Goal: Task Accomplishment & Management: Use online tool/utility

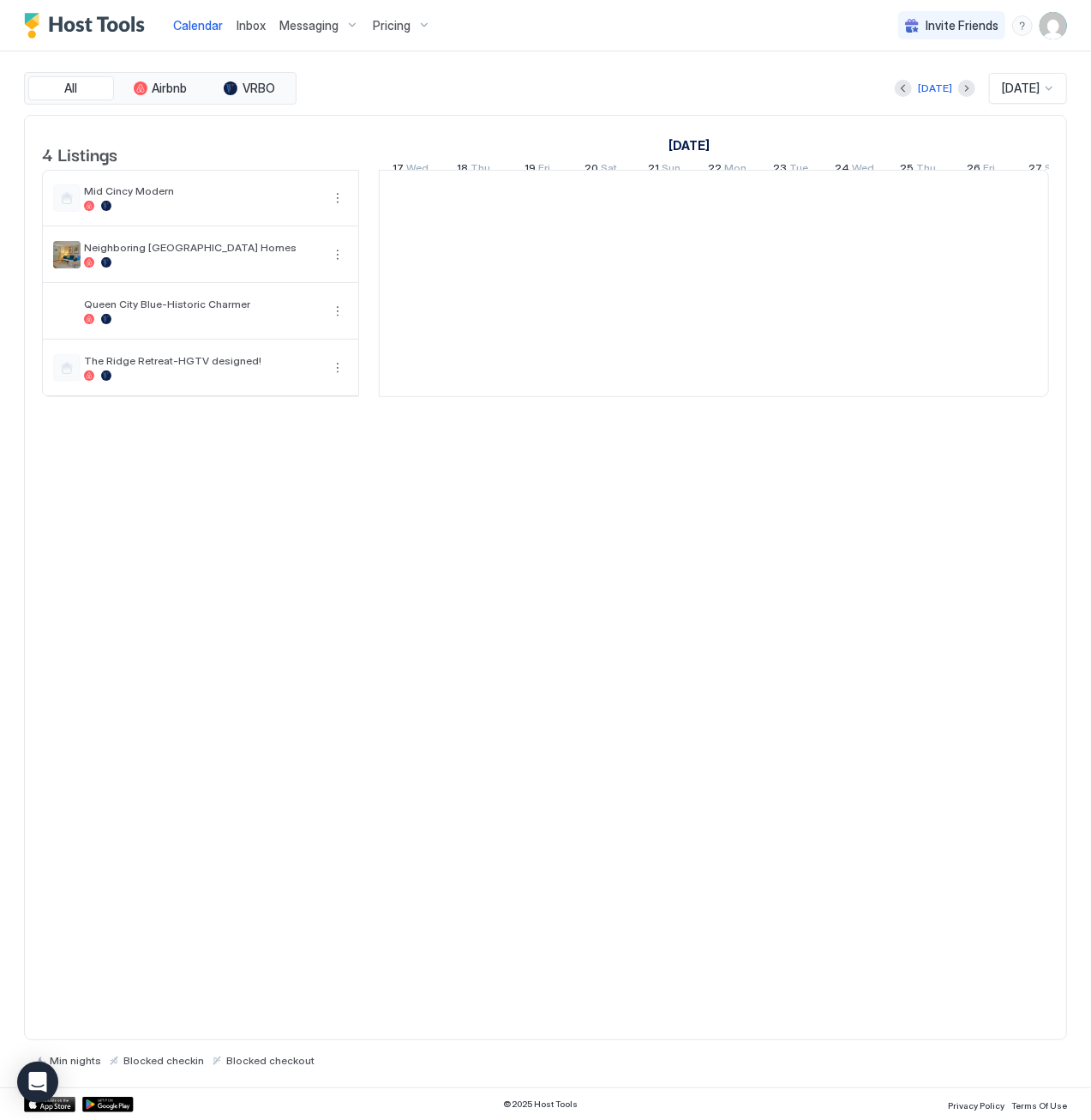
scroll to position [0, 953]
click at [646, 75] on div "Today Oct 2025" at bounding box center [684, 88] width 767 height 31
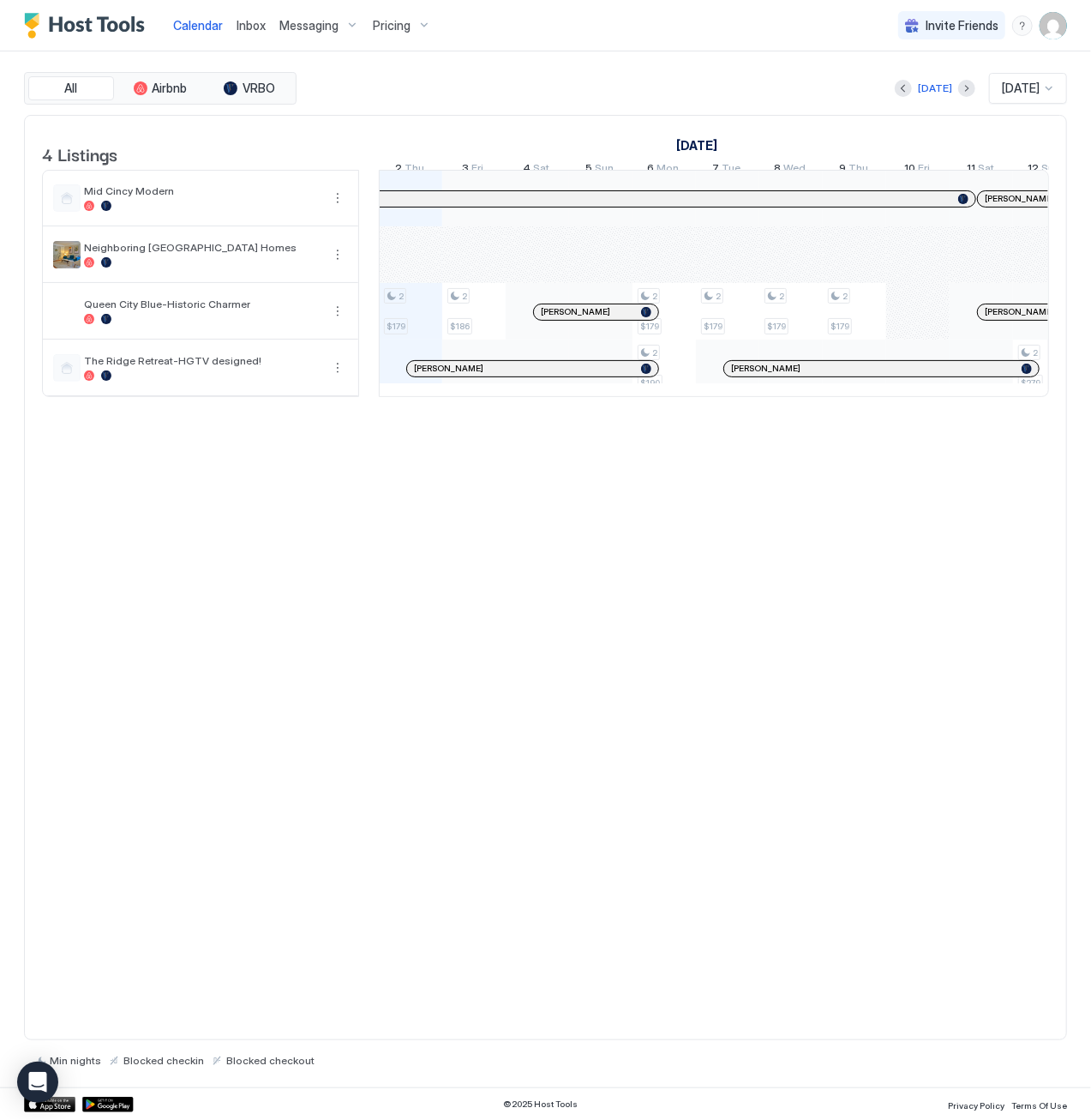
click at [246, 29] on span "Inbox" at bounding box center [251, 25] width 29 height 14
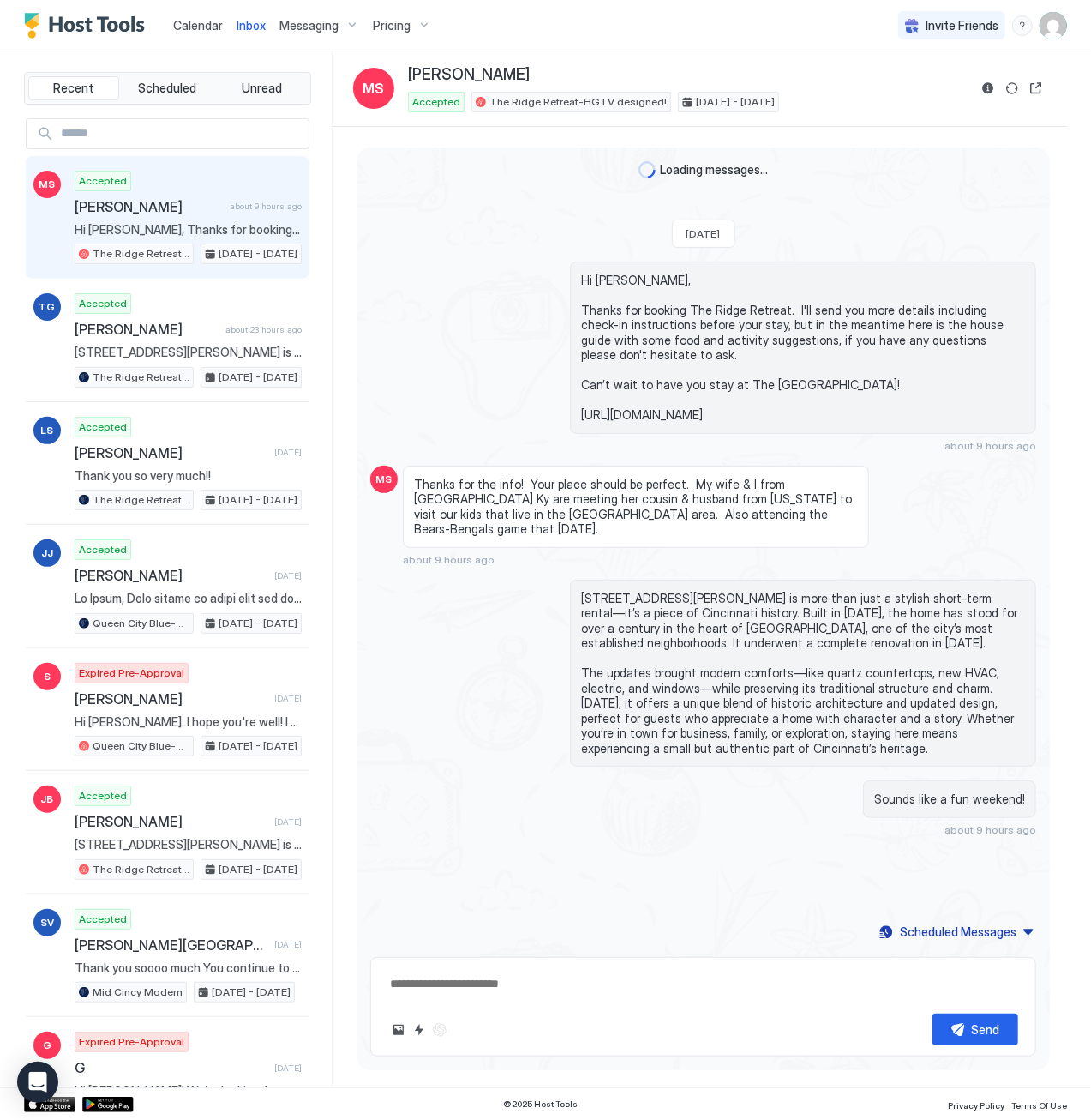
type textarea "*"
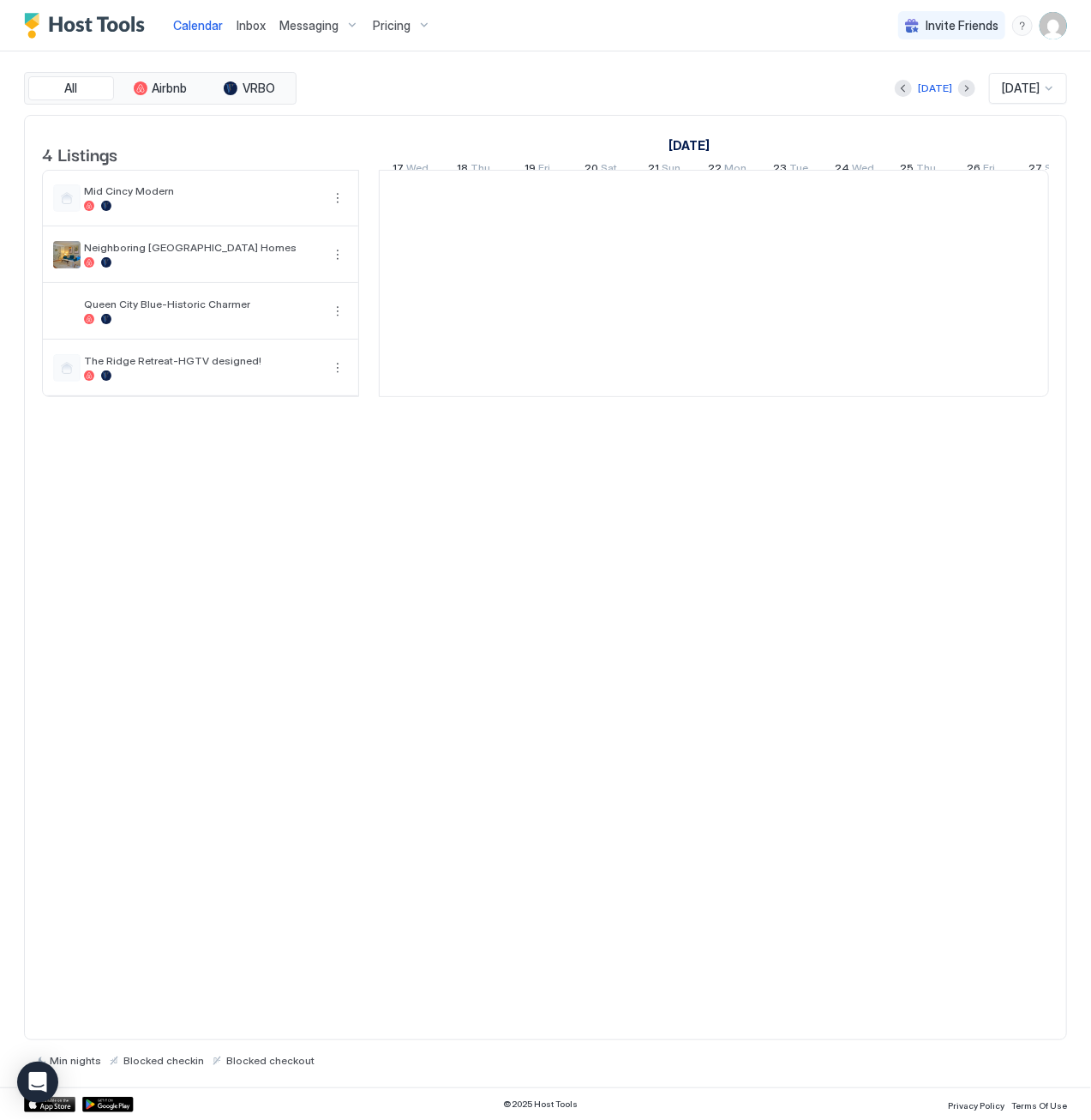
scroll to position [0, 953]
click at [304, 31] on span "Messaging" at bounding box center [309, 25] width 59 height 15
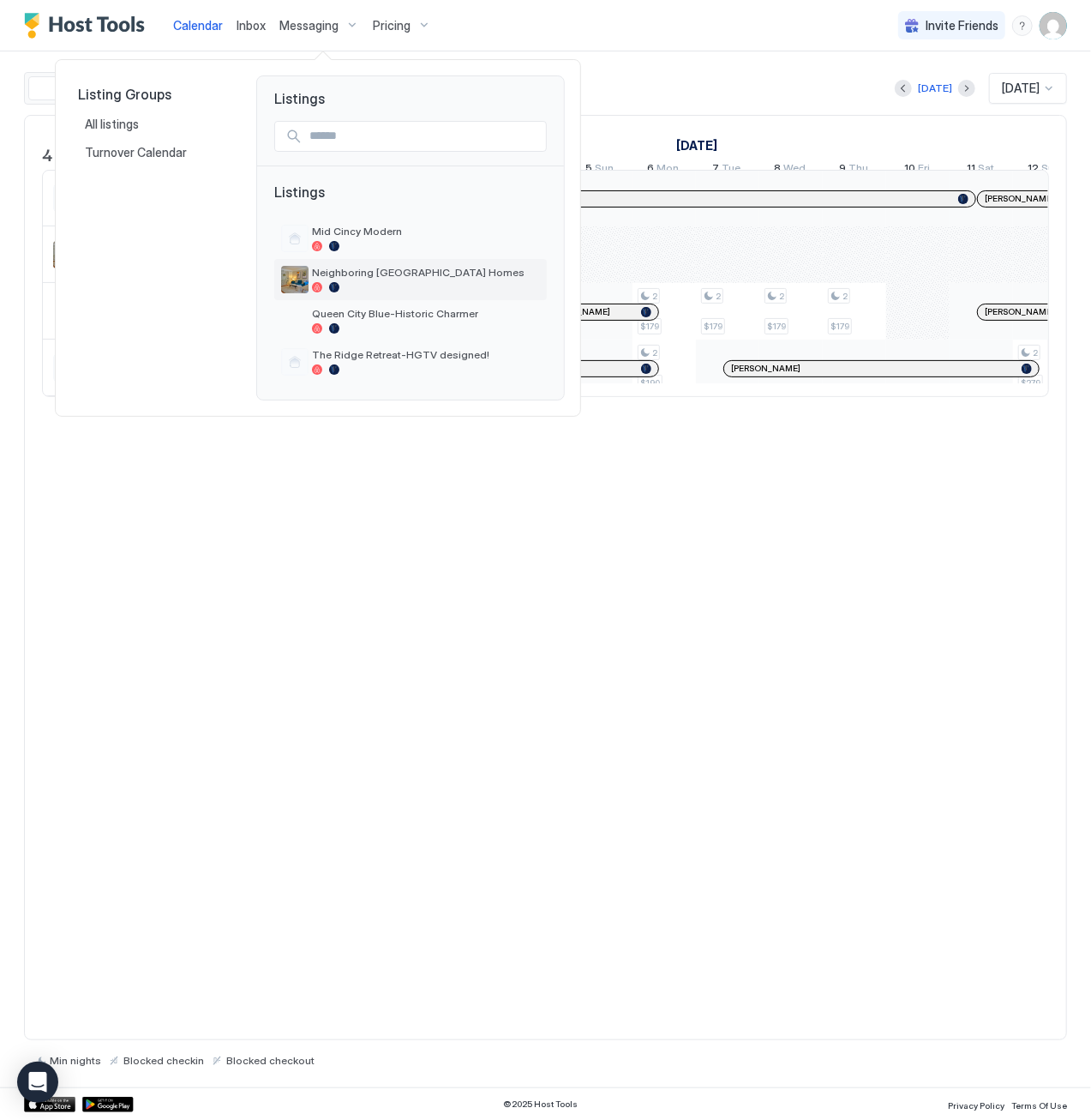
click at [415, 289] on div at bounding box center [425, 288] width 228 height 11
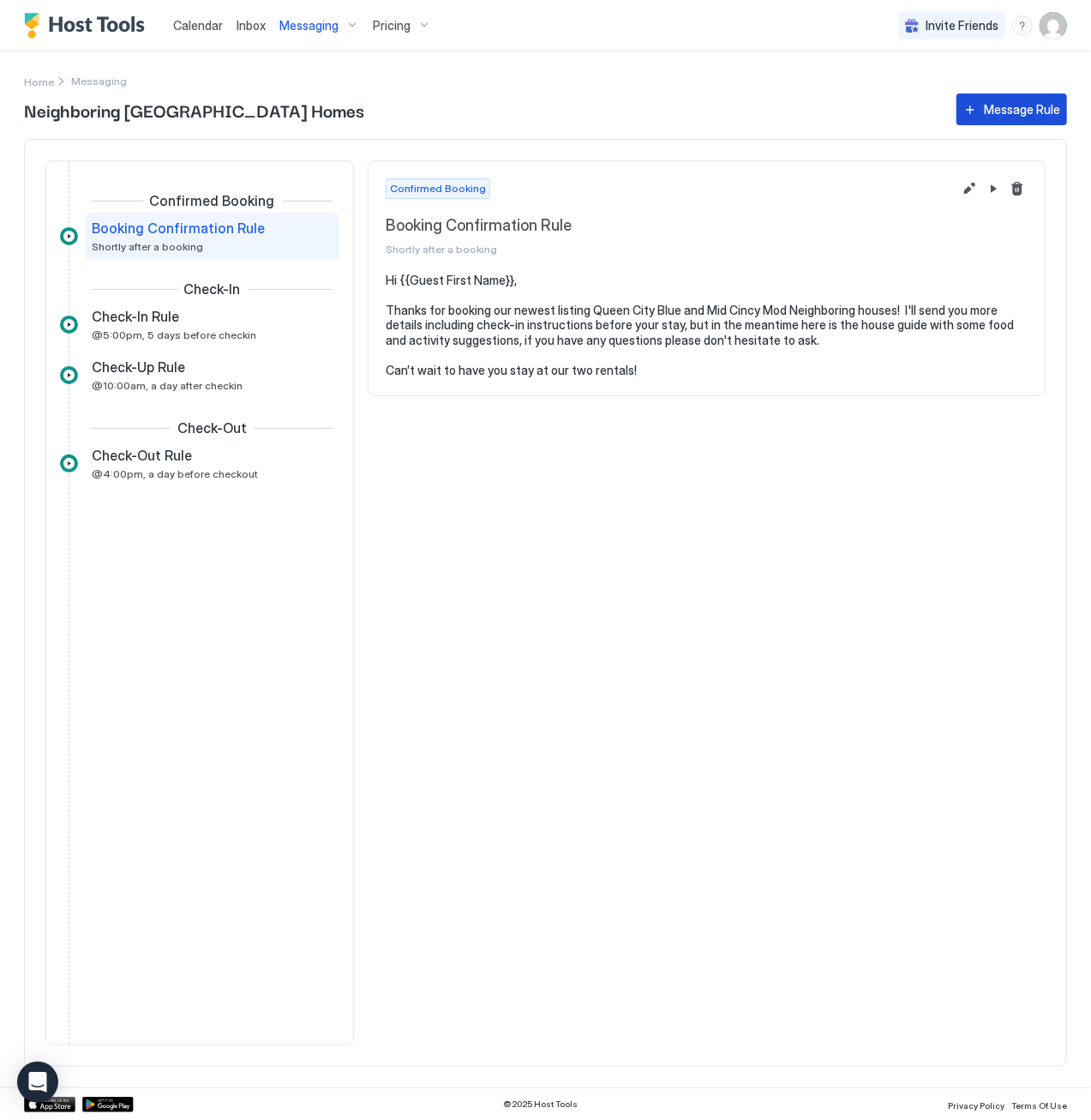
click at [993, 95] on button "Message Rule" at bounding box center [1011, 109] width 111 height 31
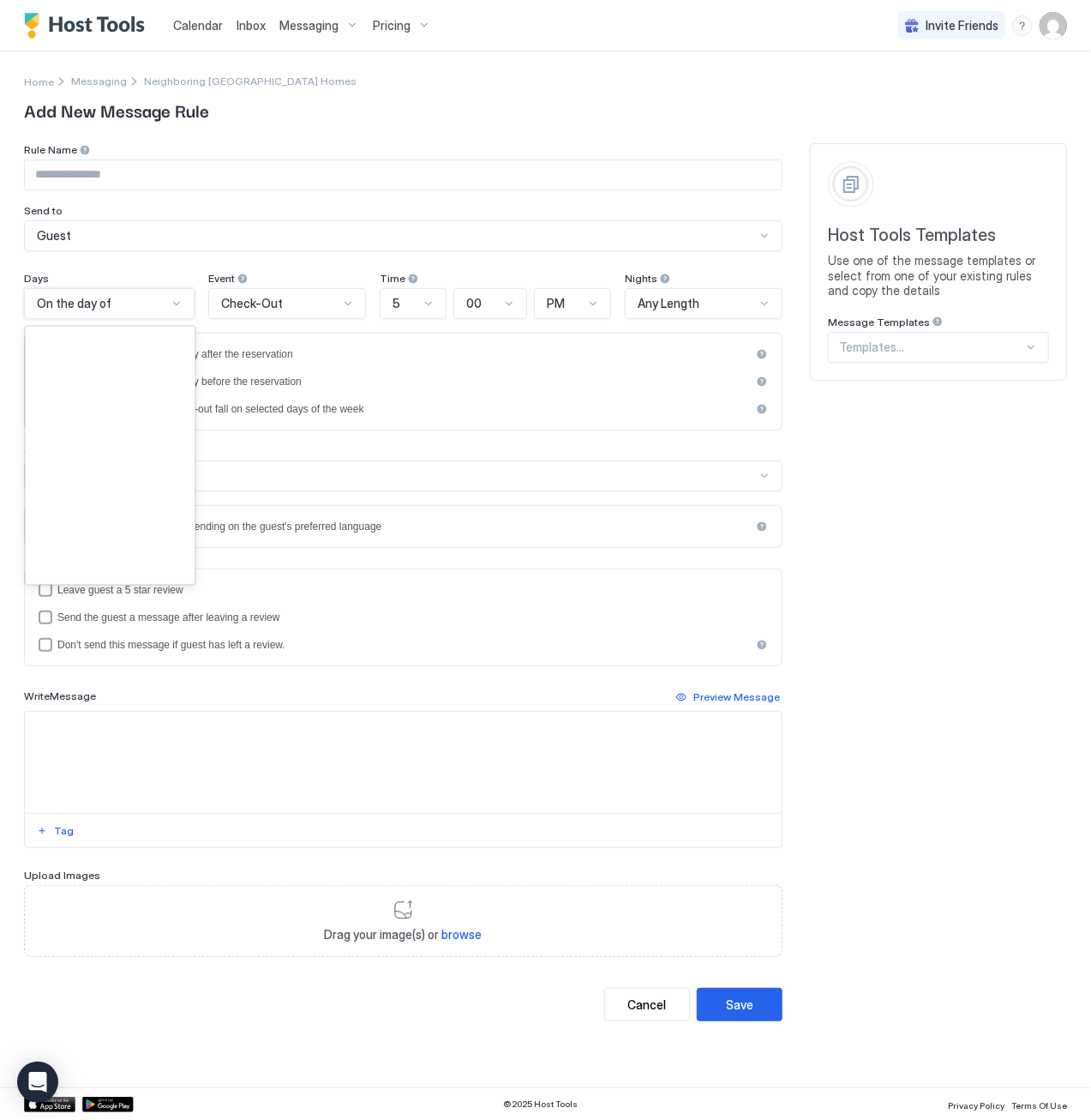
click at [138, 304] on div "On the day of" at bounding box center [102, 303] width 130 height 15
click at [136, 301] on div "On the day of" at bounding box center [102, 303] width 130 height 15
click at [293, 307] on div "Check-Out" at bounding box center [279, 303] width 117 height 15
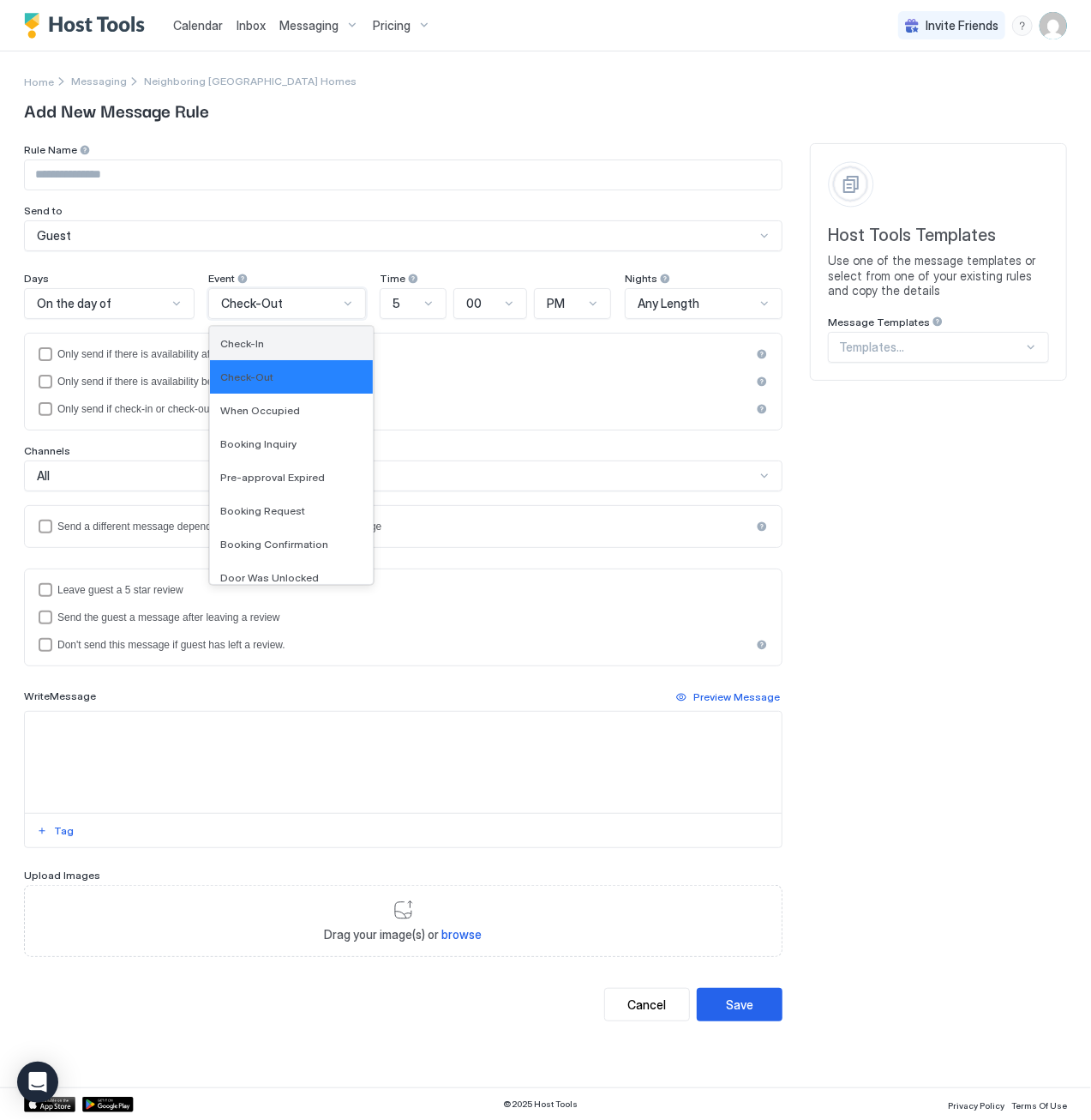
click at [283, 358] on div "Check-In" at bounding box center [291, 342] width 163 height 33
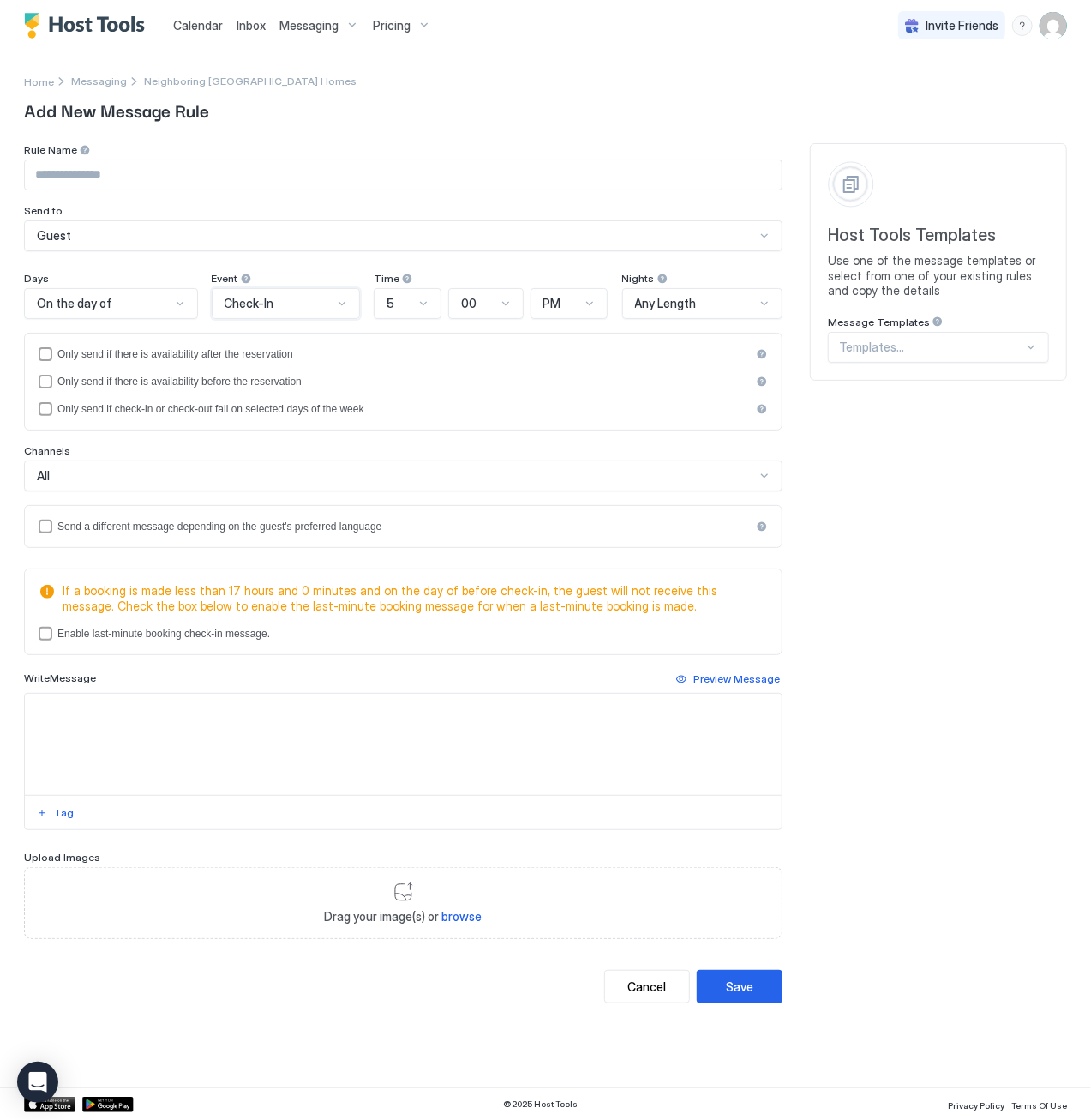
click at [110, 311] on div "On the day of" at bounding box center [111, 303] width 174 height 31
click at [254, 308] on span "Check-In" at bounding box center [249, 303] width 50 height 15
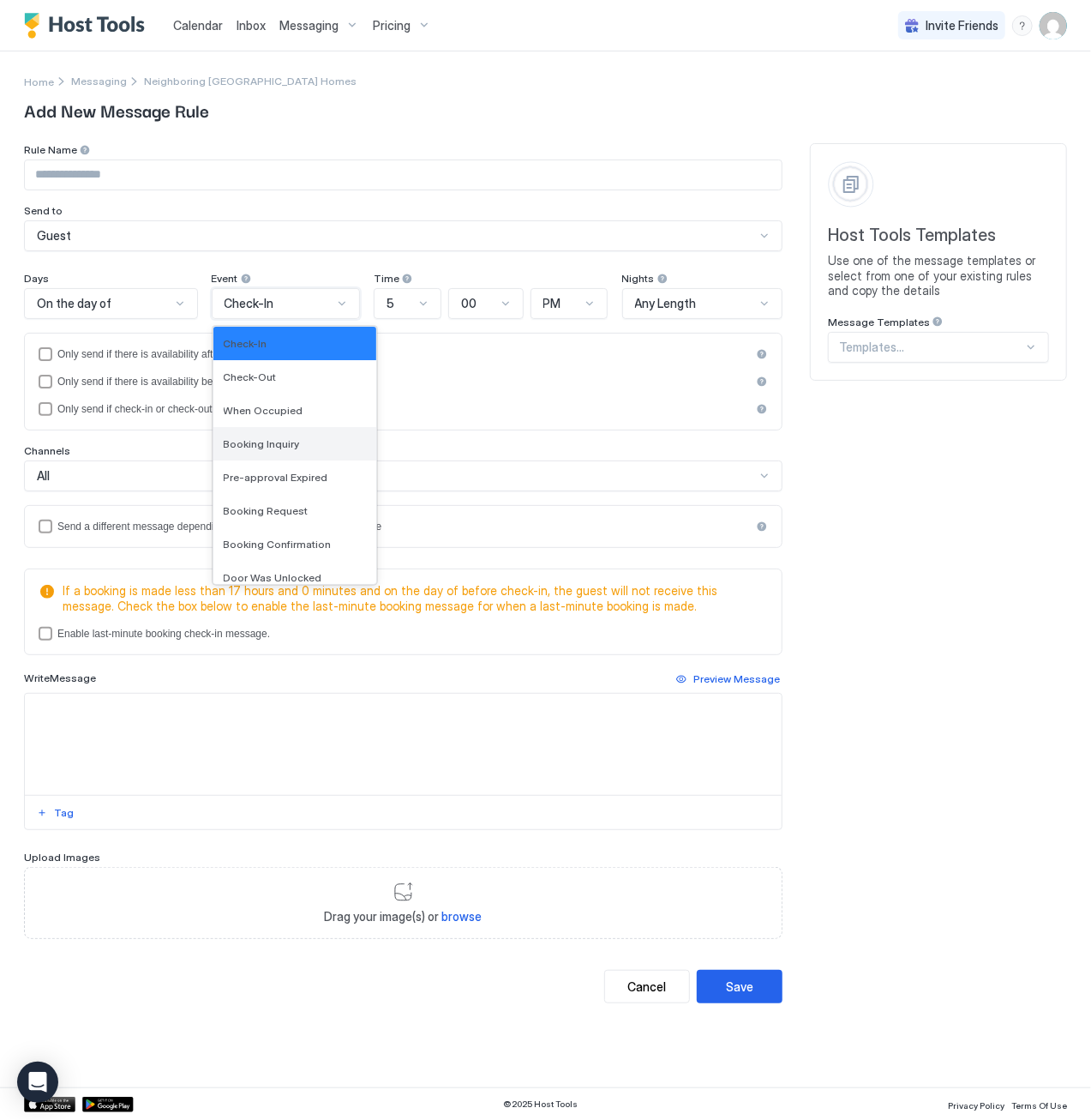
click at [312, 442] on div "Booking Inquiry" at bounding box center [294, 443] width 142 height 13
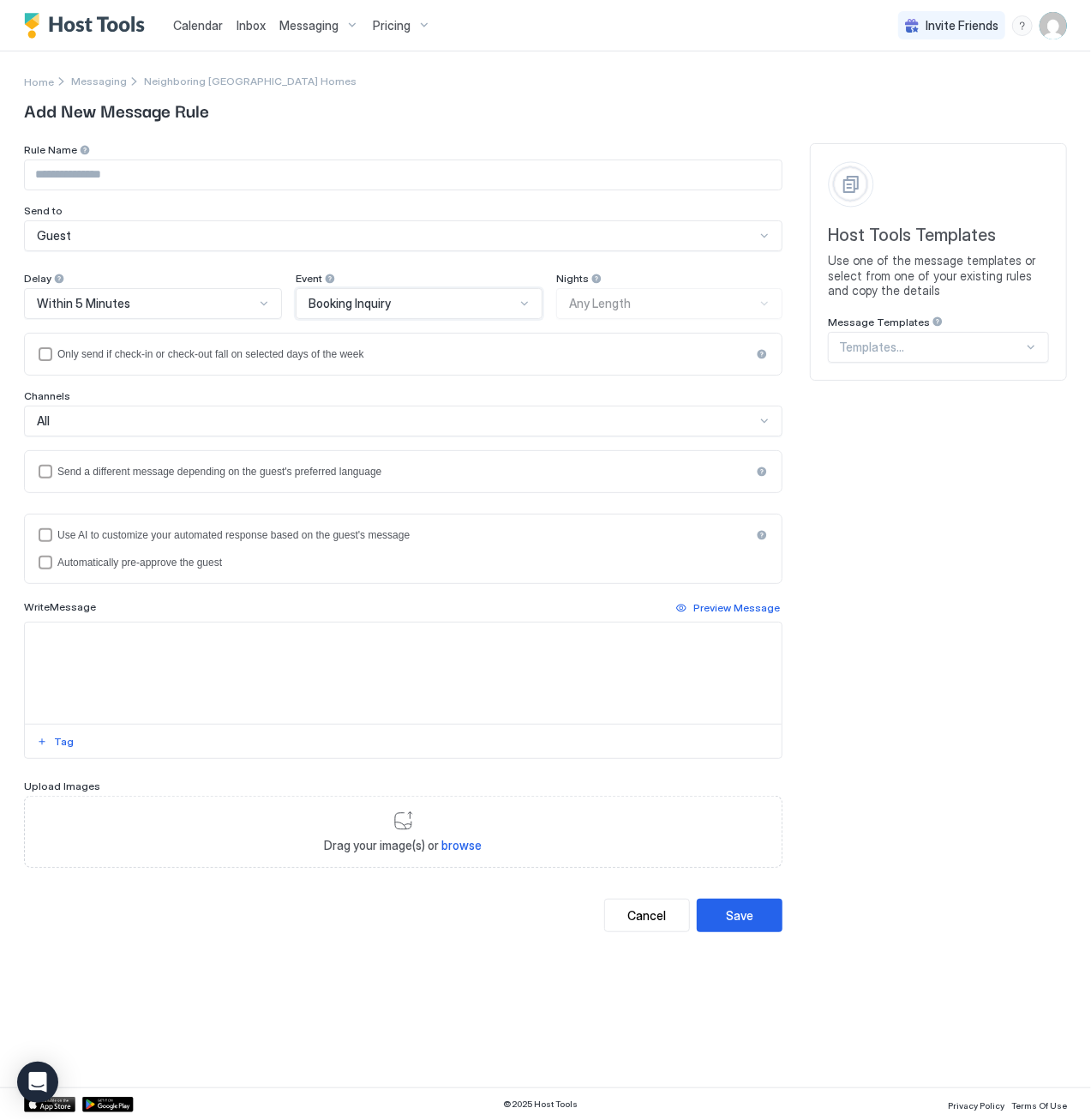
click at [343, 301] on span "Booking Inquiry" at bounding box center [349, 303] width 82 height 15
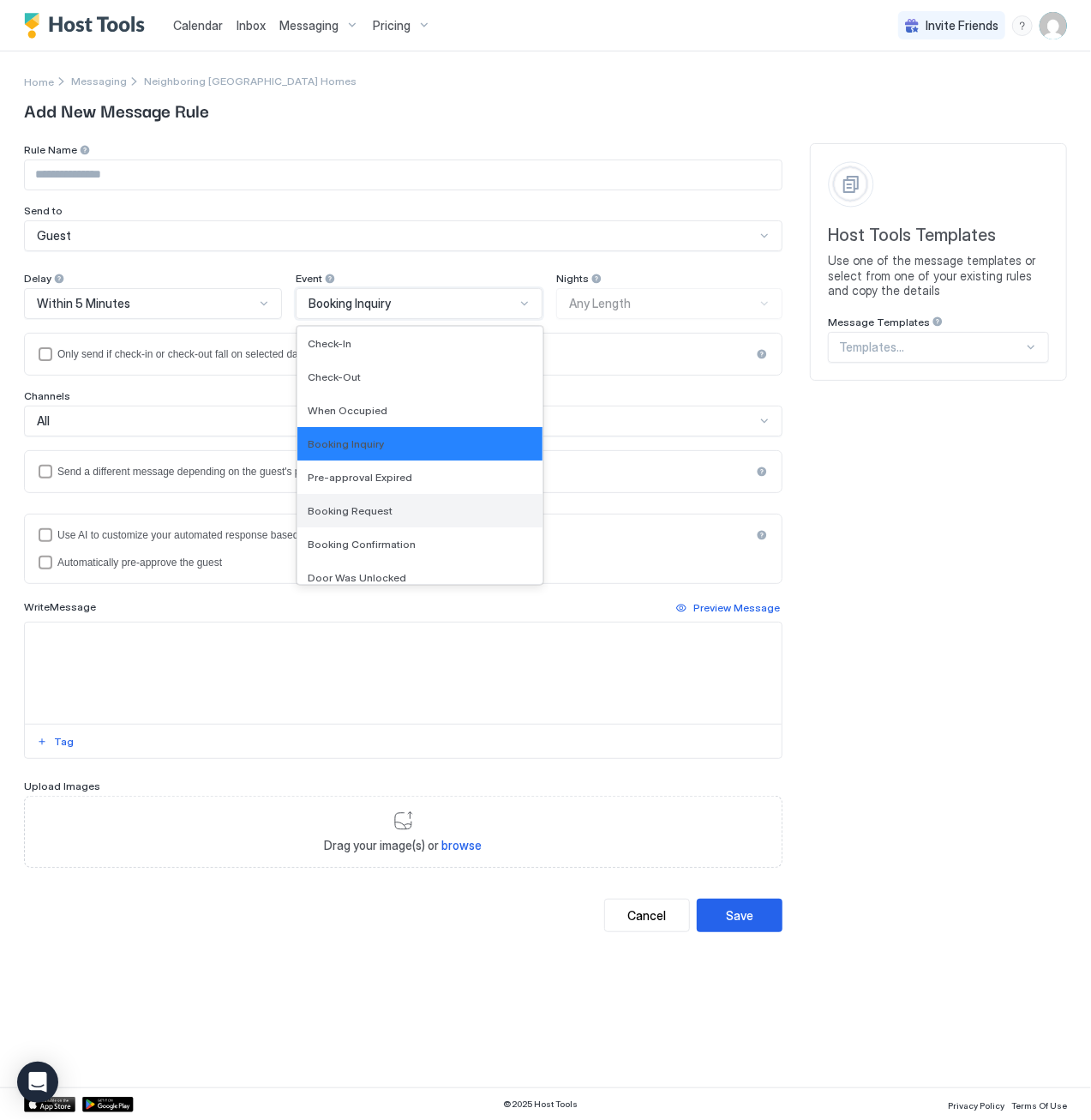
scroll to position [86, 0]
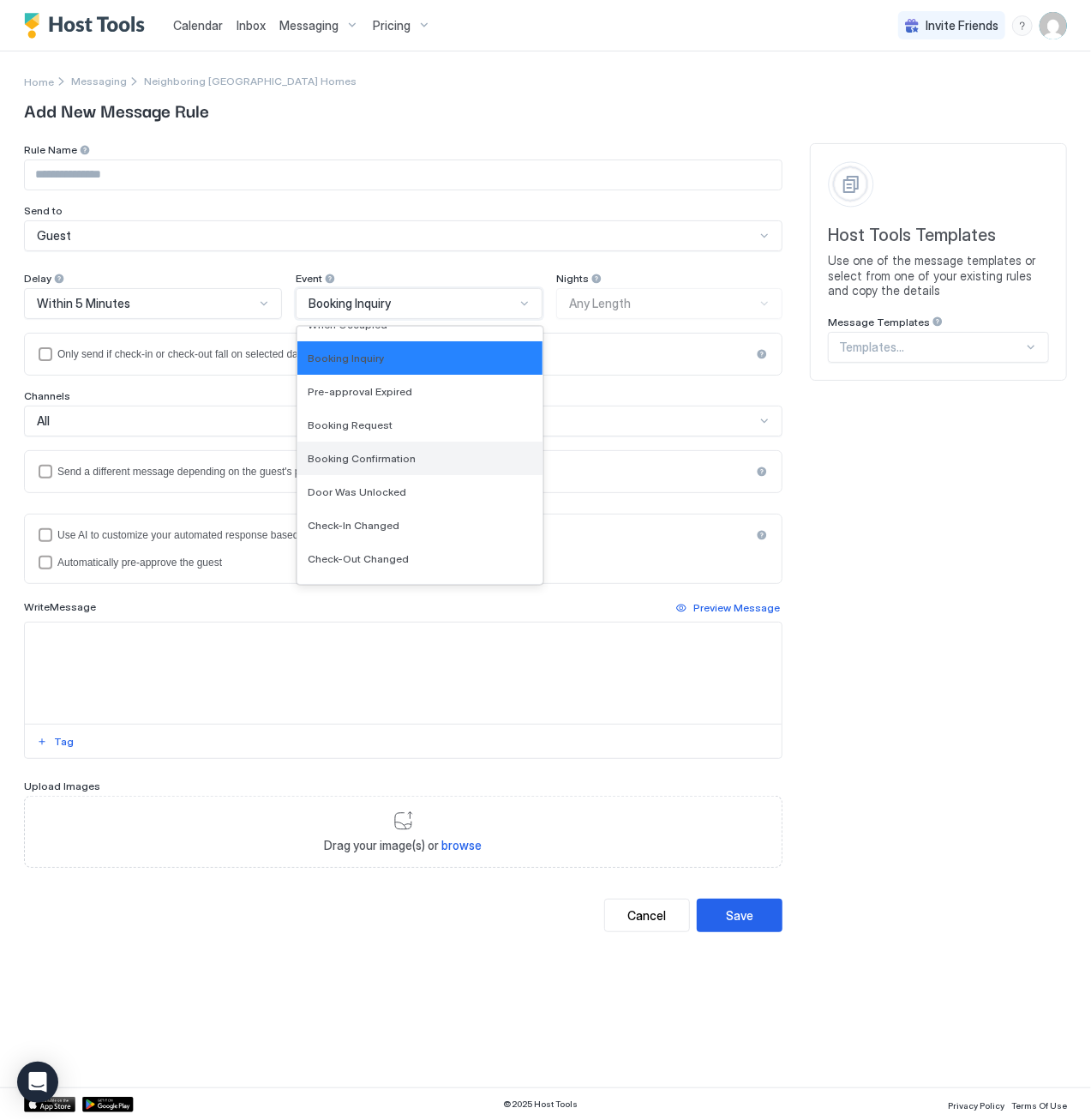
click at [412, 459] on div "Booking Confirmation" at bounding box center [419, 458] width 224 height 13
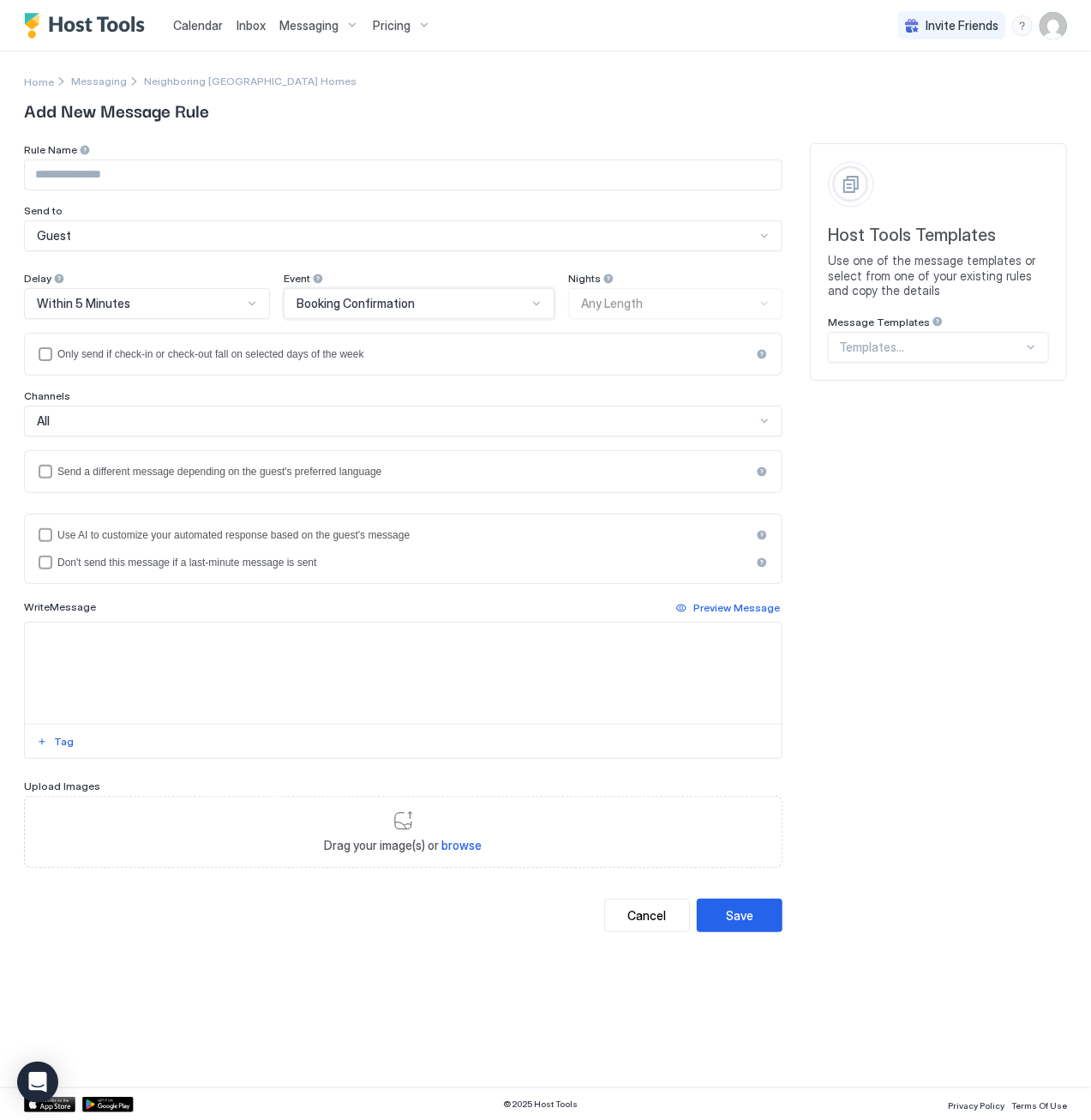
click at [891, 346] on div at bounding box center [931, 347] width 184 height 15
